Goal: Transaction & Acquisition: Purchase product/service

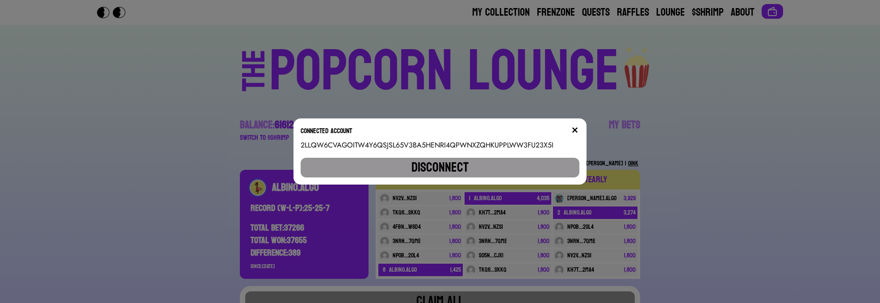
click at [578, 131] on img at bounding box center [574, 129] width 7 height 7
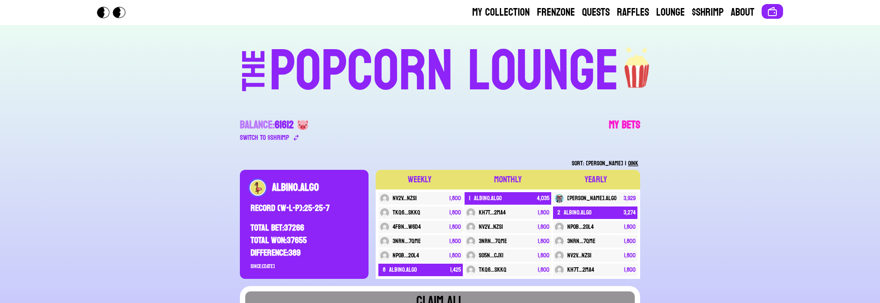
click at [617, 118] on link "My Bets" at bounding box center [624, 130] width 31 height 25
click at [776, 8] on button at bounding box center [771, 11] width 21 height 15
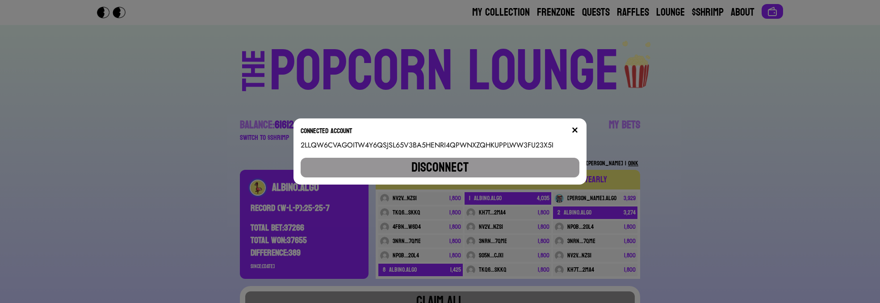
click at [485, 164] on button "Disconnect" at bounding box center [440, 168] width 279 height 20
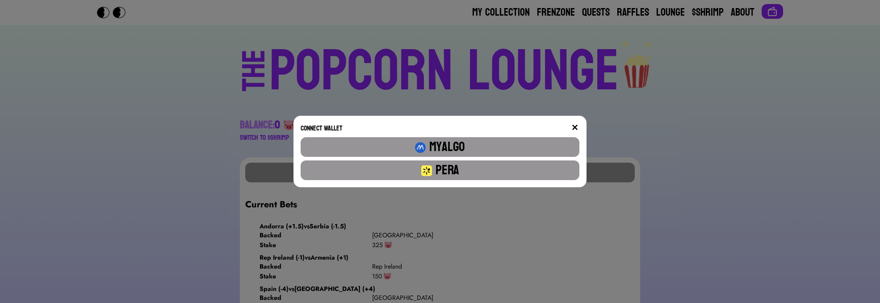
click at [485, 164] on button "Pera" at bounding box center [440, 170] width 279 height 20
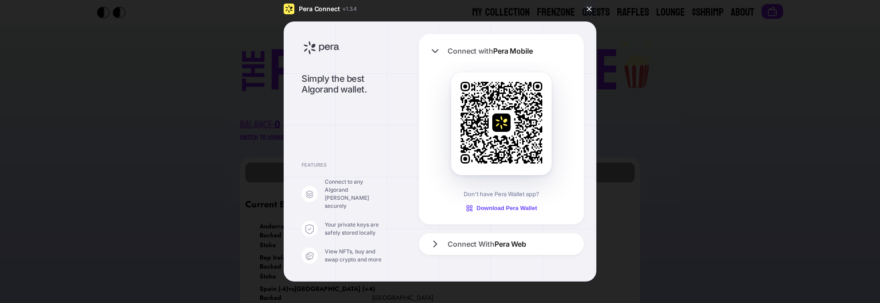
click at [596, 16] on button at bounding box center [589, 9] width 14 height 14
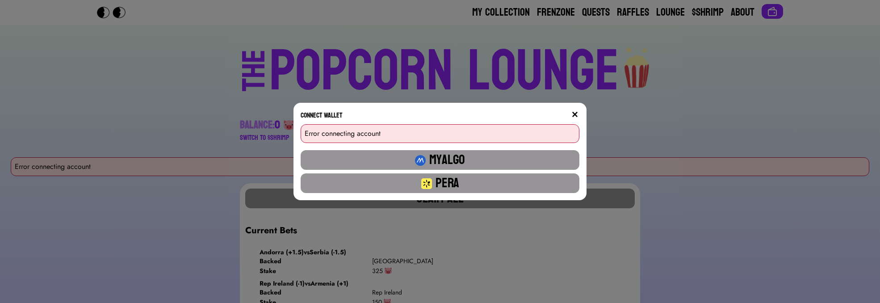
click at [444, 183] on button "Pera" at bounding box center [440, 183] width 279 height 20
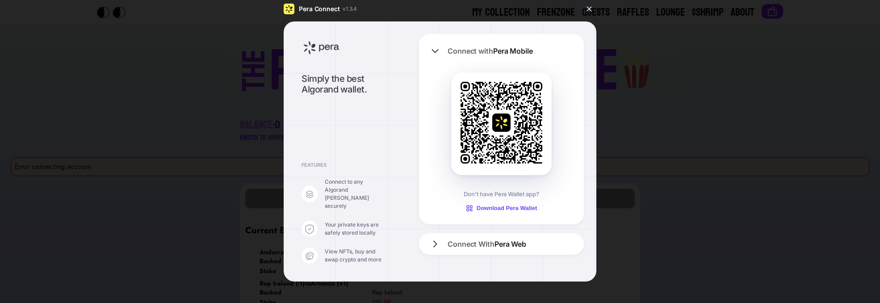
click at [598, 8] on div at bounding box center [440, 151] width 880 height 303
click at [596, 10] on button at bounding box center [589, 9] width 14 height 14
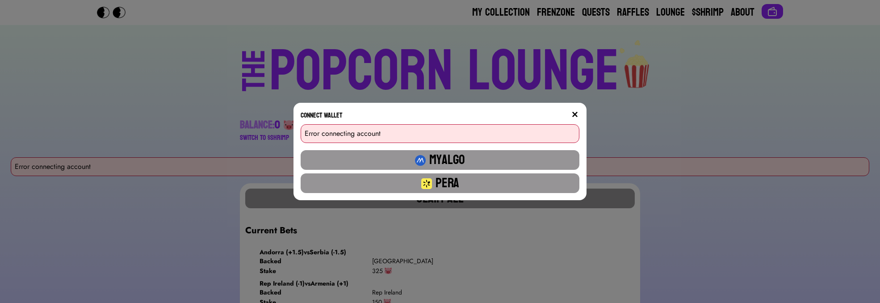
click at [372, 184] on button "Pera" at bounding box center [440, 183] width 279 height 20
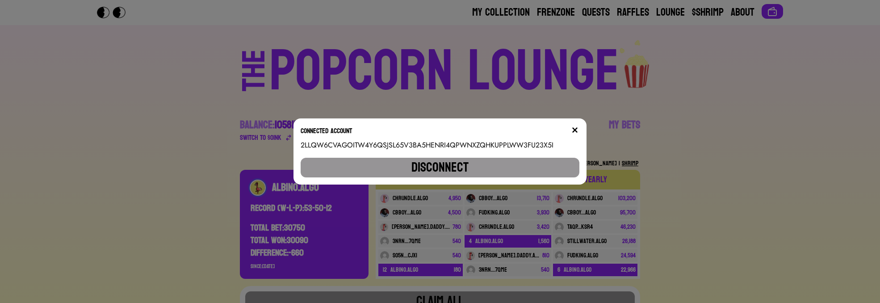
click at [578, 127] on img at bounding box center [574, 129] width 7 height 7
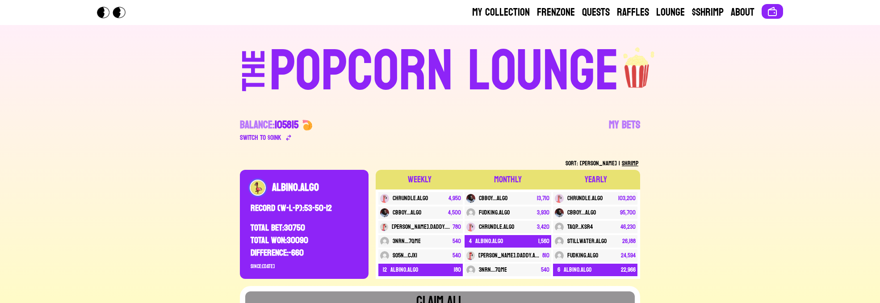
scroll to position [54, 0]
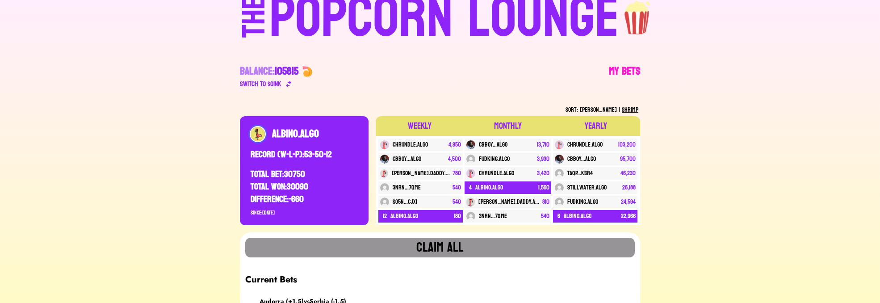
click at [622, 73] on link "My Bets" at bounding box center [624, 76] width 31 height 25
click at [427, 28] on div "POPCORN LOUNGE" at bounding box center [444, 17] width 350 height 57
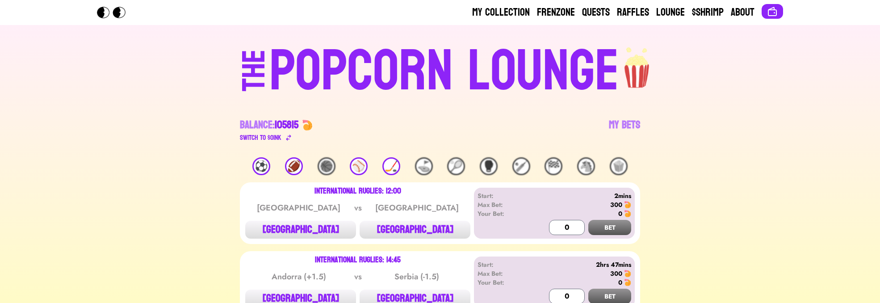
click at [261, 164] on div "⚽️" at bounding box center [261, 166] width 18 height 18
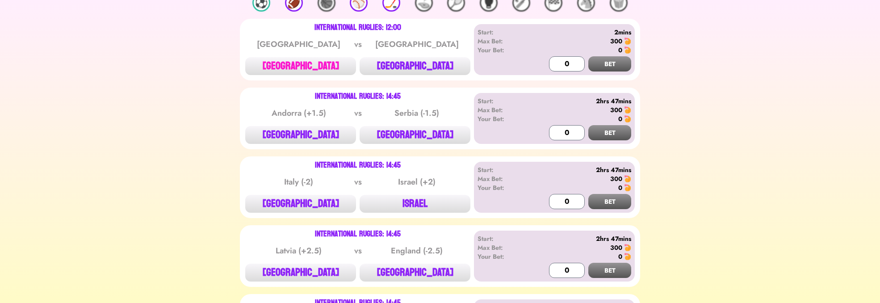
scroll to position [107, 0]
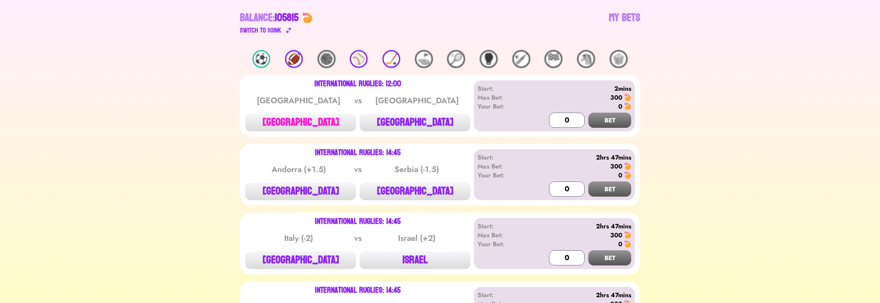
click at [323, 117] on button "ESTONIA" at bounding box center [300, 122] width 111 height 18
click at [555, 114] on input "0" at bounding box center [567, 120] width 36 height 15
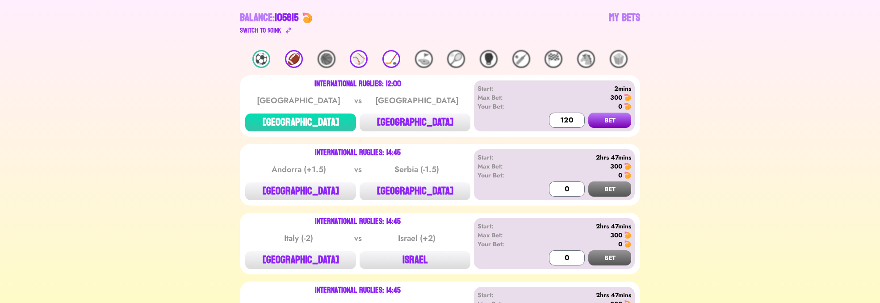
click at [619, 121] on button "BET" at bounding box center [609, 120] width 43 height 15
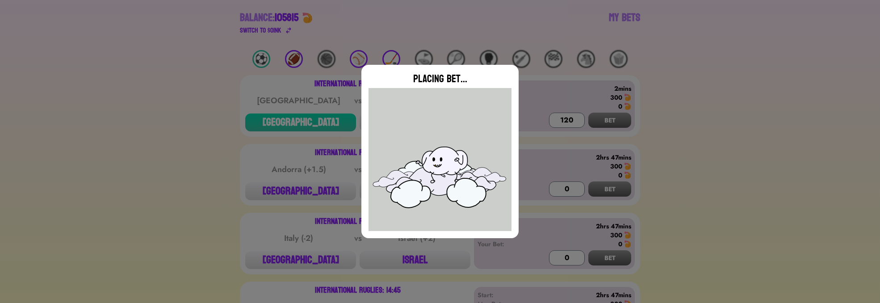
type input "0"
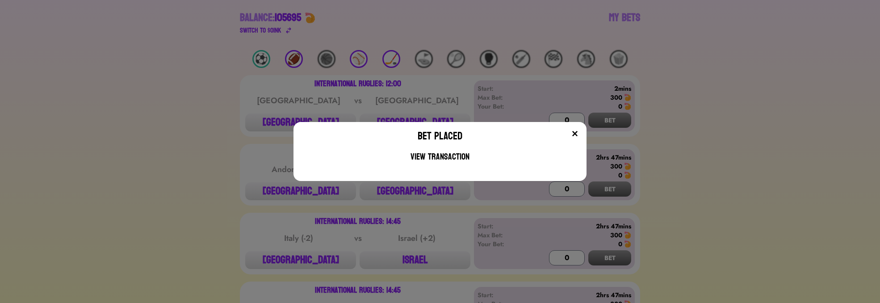
click at [578, 130] on button at bounding box center [574, 133] width 9 height 9
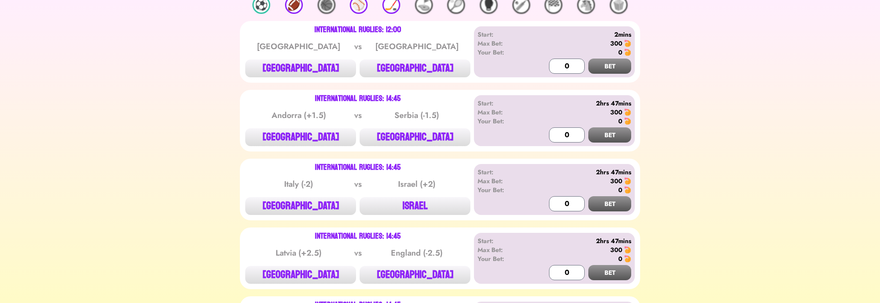
scroll to position [161, 0]
click at [409, 125] on div "International Ruglies: 14:45 Andorra (+1.5) vs Serbia (-1.5) ANDORRA SERBIA" at bounding box center [357, 121] width 225 height 51
click at [421, 135] on button "SERBIA" at bounding box center [414, 138] width 111 height 18
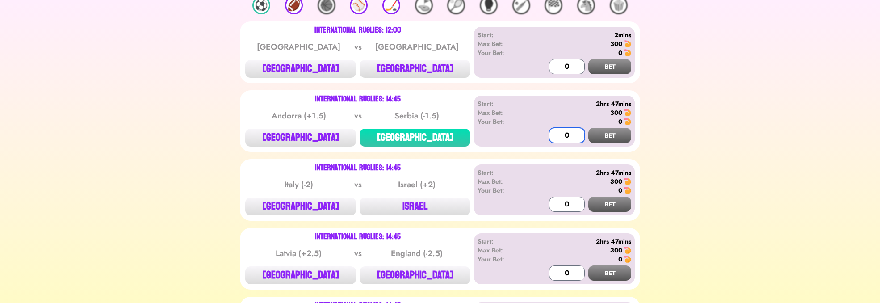
click at [560, 132] on input "0" at bounding box center [567, 135] width 36 height 15
click at [607, 142] on button "BET" at bounding box center [609, 135] width 43 height 15
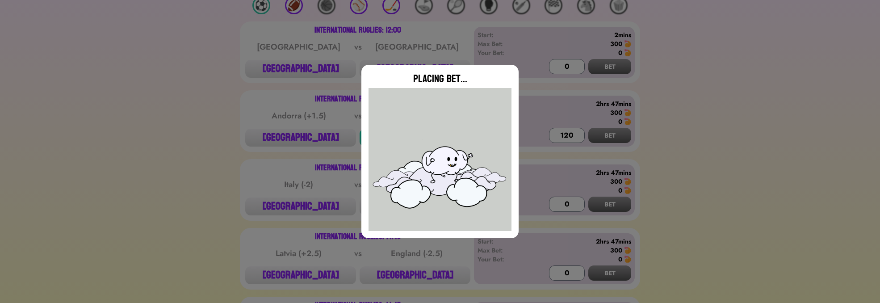
type input "0"
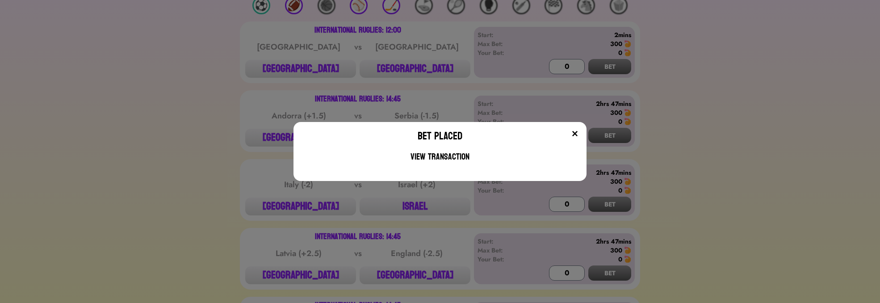
click at [577, 132] on img at bounding box center [574, 133] width 7 height 7
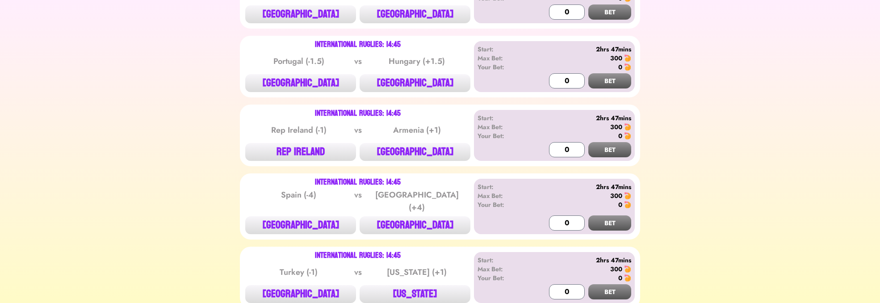
scroll to position [462, 0]
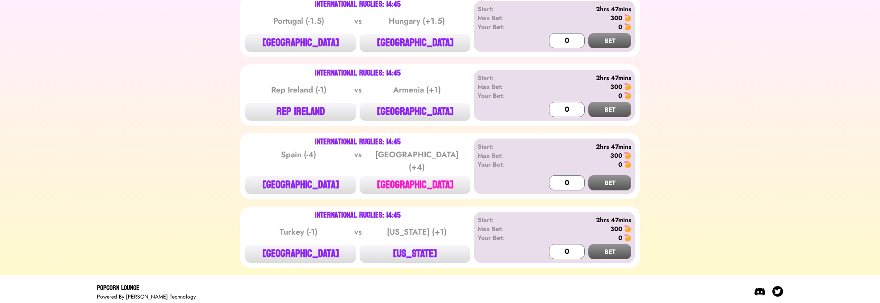
click at [426, 179] on button "BULGARIA" at bounding box center [414, 185] width 111 height 18
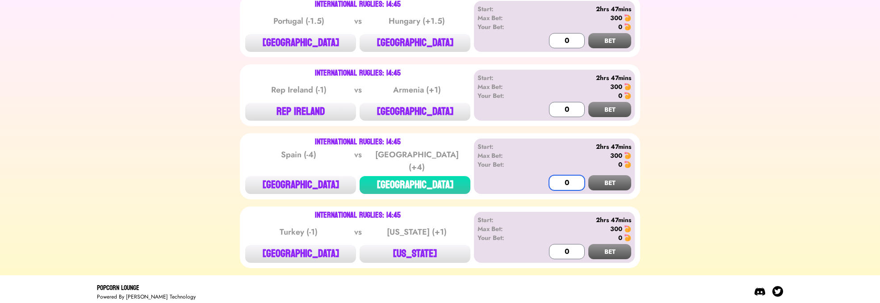
click at [554, 175] on input "0" at bounding box center [567, 182] width 36 height 15
click at [635, 191] on div "International Ruglies: 14:45 Spain (-4) vs Bulgaria (+4) SPAIN BULGARIA Start: …" at bounding box center [440, 166] width 400 height 66
click at [619, 184] on button "BET" at bounding box center [609, 182] width 43 height 15
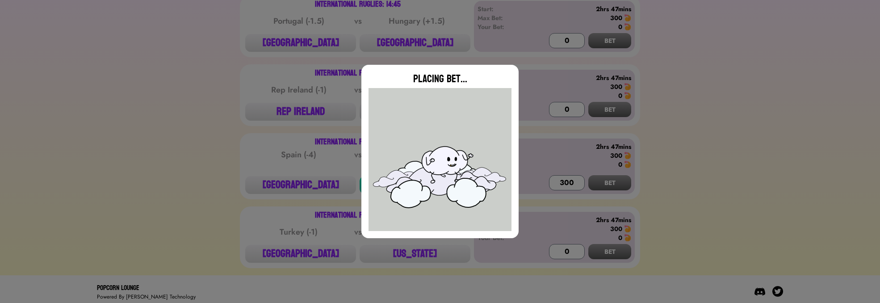
type input "0"
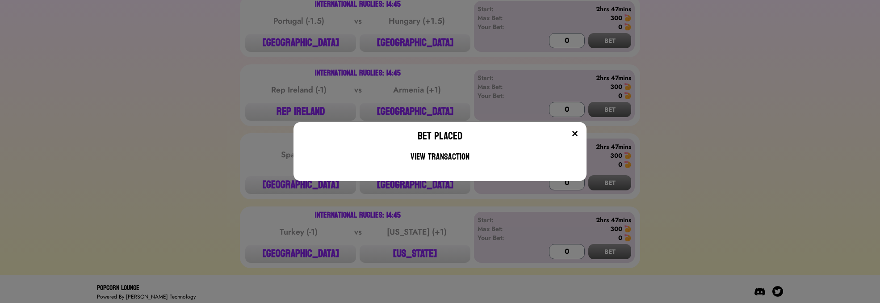
click at [578, 132] on img at bounding box center [574, 133] width 7 height 7
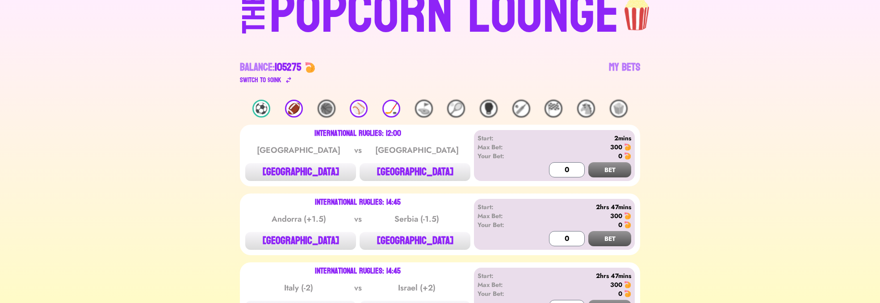
scroll to position [0, 0]
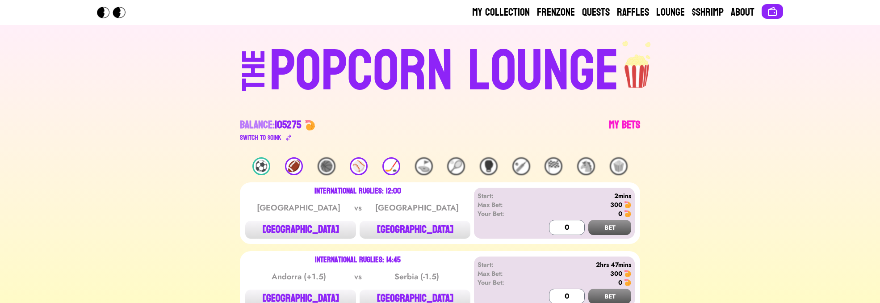
click at [620, 120] on link "My Bets" at bounding box center [624, 130] width 31 height 25
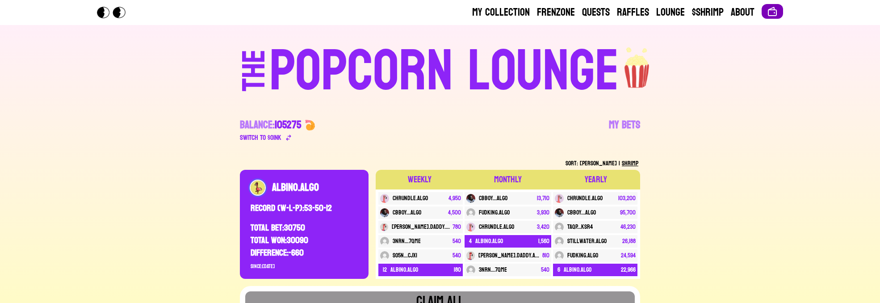
click at [769, 10] on img at bounding box center [772, 11] width 11 height 11
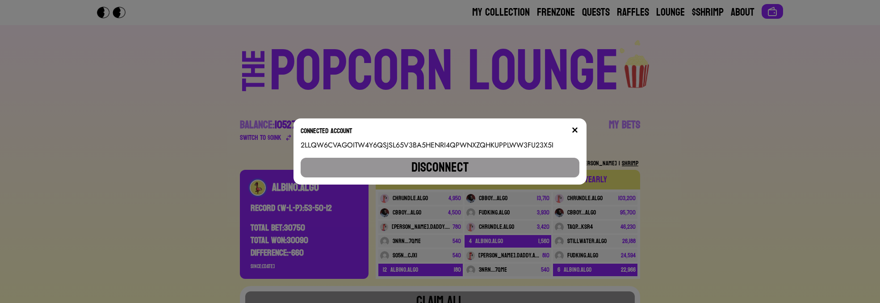
click at [444, 166] on button "Disconnect" at bounding box center [440, 168] width 279 height 20
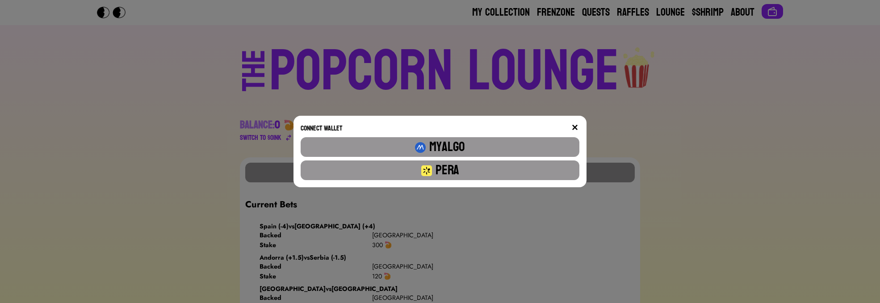
click at [444, 167] on button "Pera" at bounding box center [440, 170] width 279 height 20
